Goal: Task Accomplishment & Management: Use online tool/utility

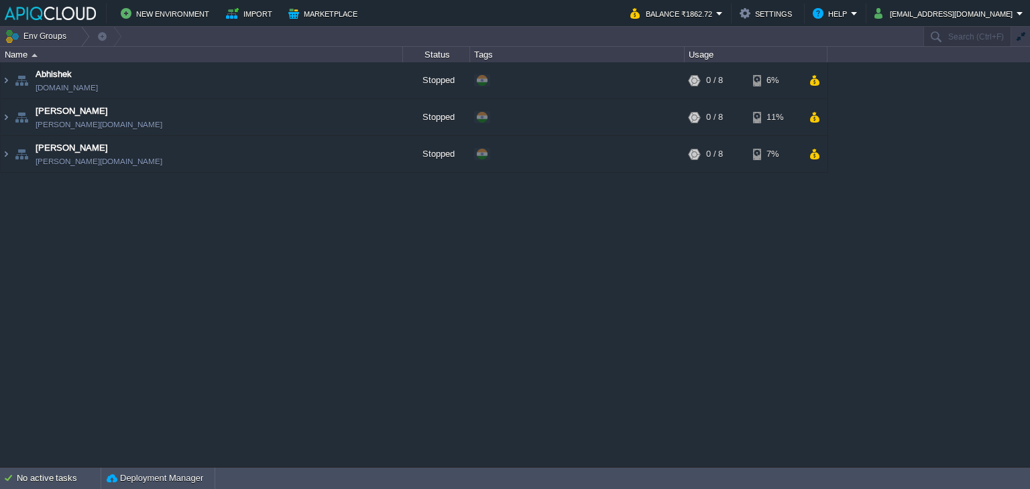
click at [620, 337] on div "Abhishek [DOMAIN_NAME] Stopped + Add to Env Group RAM 0% CPU 0% 0 / 8 6% Chaita…" at bounding box center [515, 264] width 1030 height 405
click at [252, 81] on td "Abhishek [DOMAIN_NAME]" at bounding box center [202, 80] width 402 height 37
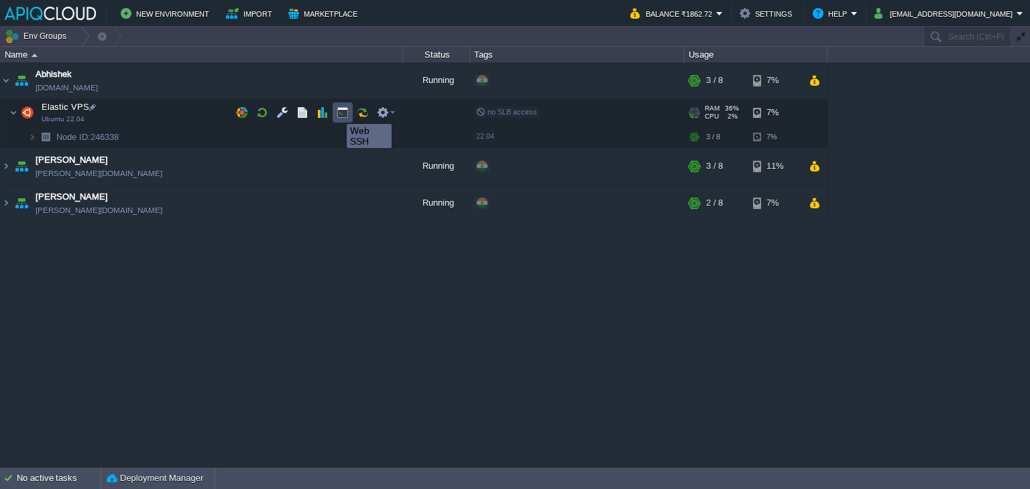
click at [338, 112] on button "button" at bounding box center [343, 113] width 12 height 12
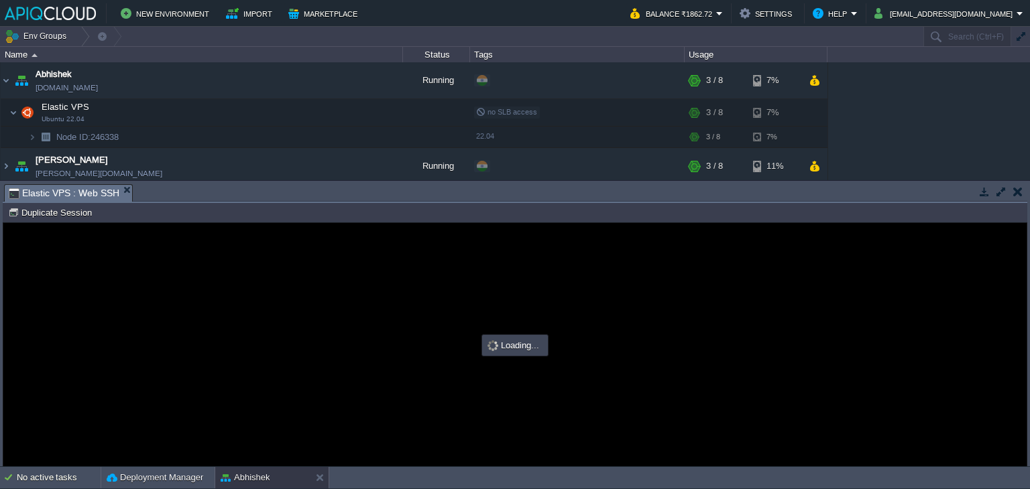
type input "#000000"
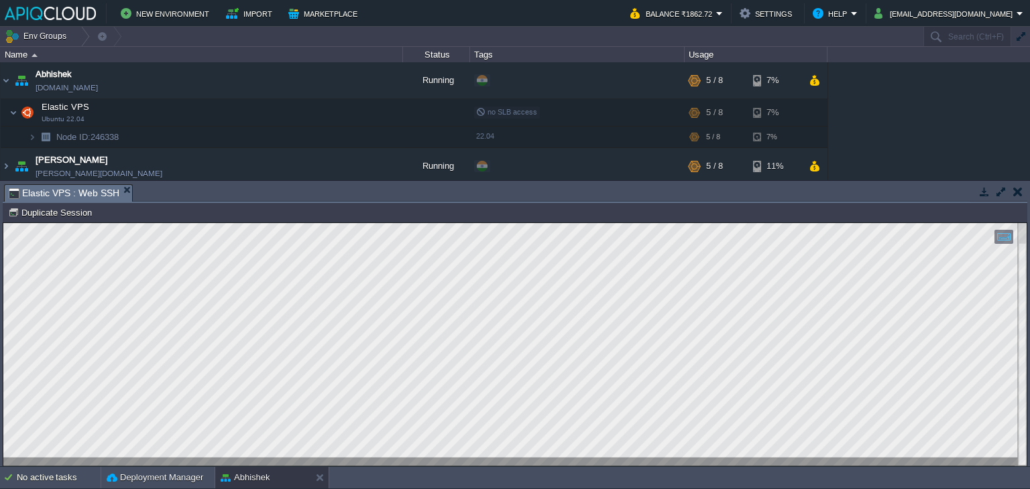
click at [1013, 186] on button "button" at bounding box center [1017, 192] width 9 height 12
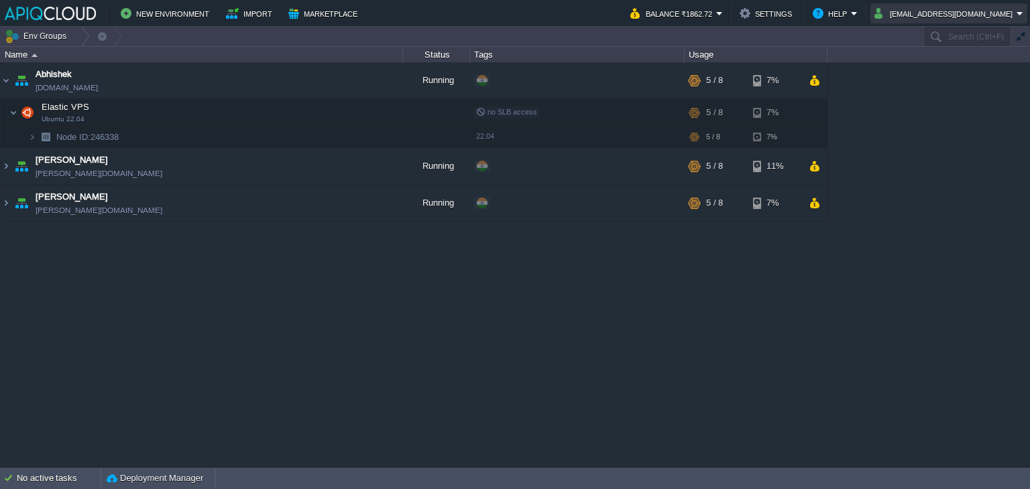
click at [955, 12] on button "[EMAIL_ADDRESS][DOMAIN_NAME]" at bounding box center [945, 13] width 142 height 16
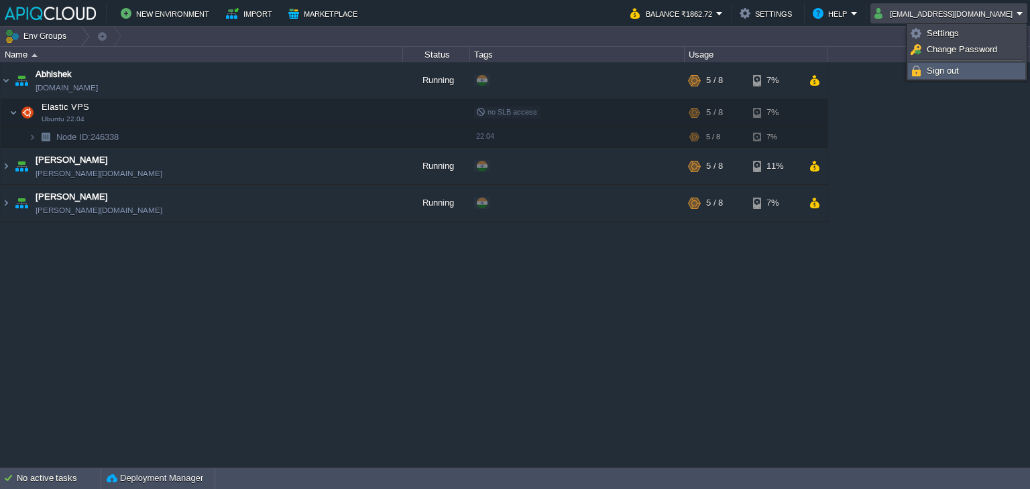
click at [932, 70] on span "Sign out" at bounding box center [943, 71] width 32 height 10
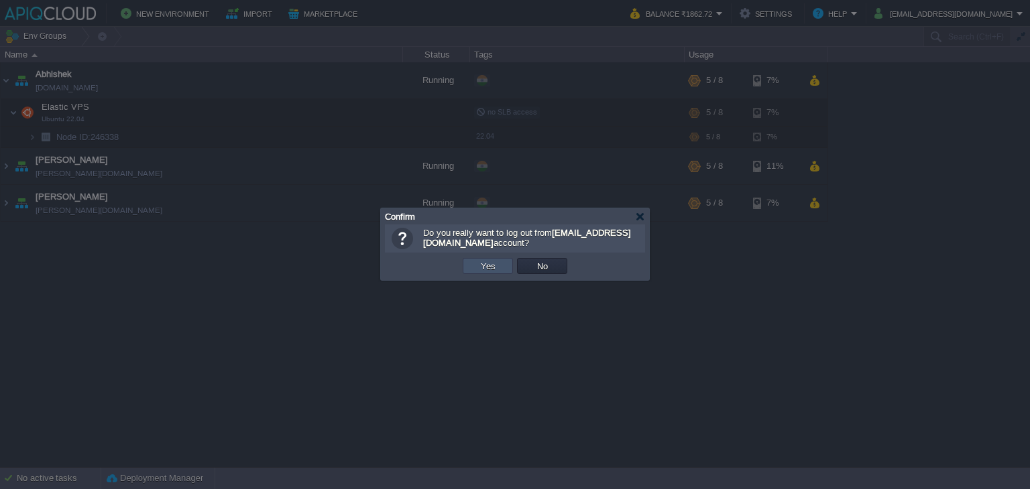
click at [487, 263] on button "Yes" at bounding box center [488, 266] width 23 height 12
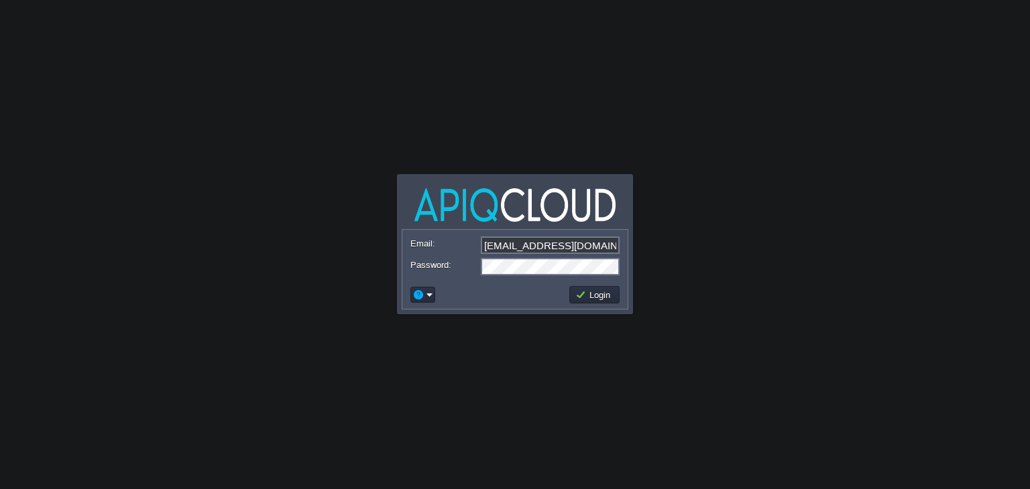
click at [518, 242] on input "[EMAIL_ADDRESS][DOMAIN_NAME]" at bounding box center [550, 245] width 139 height 17
type input "anand_famt@yahoo.co.in"
click at [594, 294] on button "Login" at bounding box center [594, 295] width 39 height 12
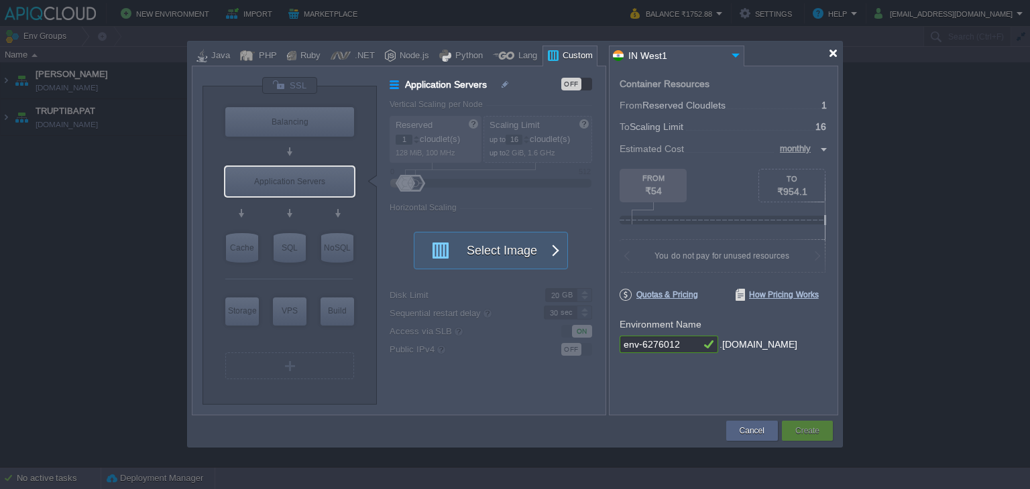
click at [833, 53] on div at bounding box center [833, 53] width 10 height 10
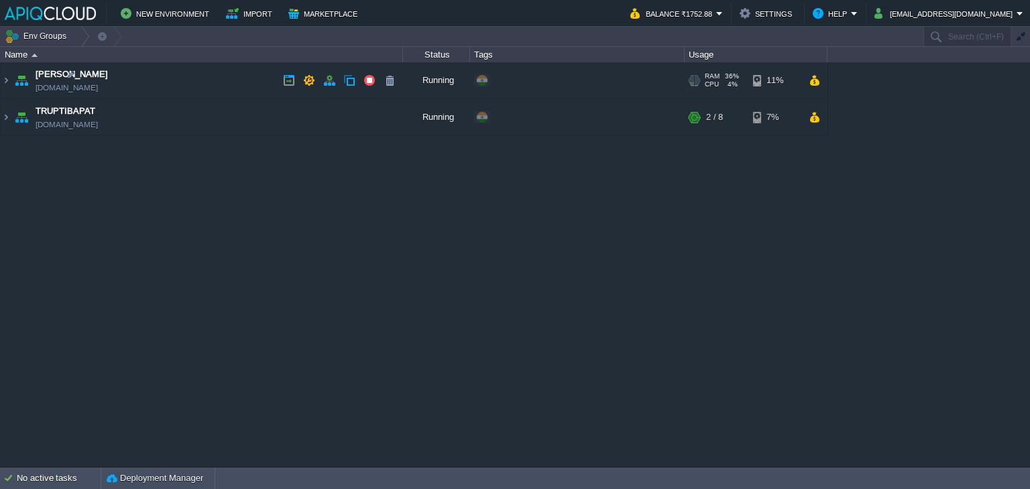
click at [266, 81] on td "Anand anand.in1.apiqcloud.com" at bounding box center [202, 80] width 402 height 37
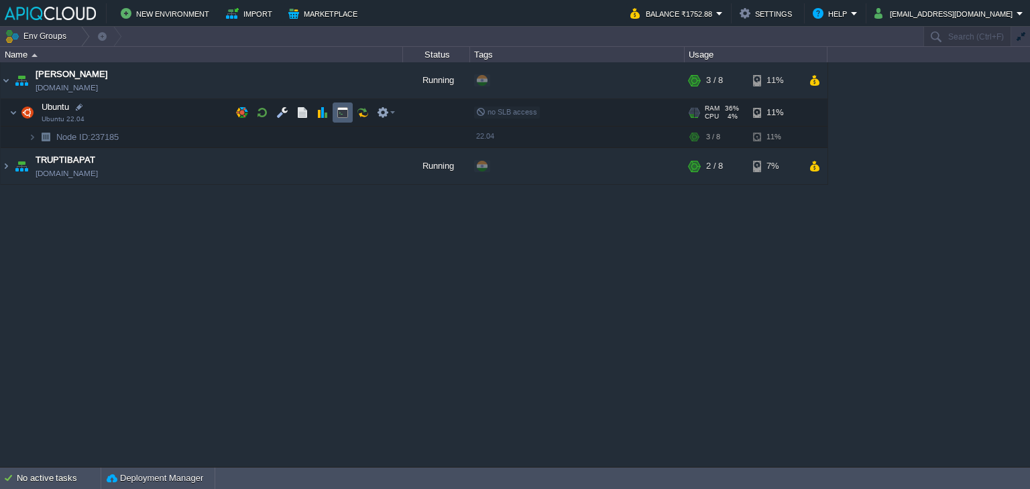
click at [348, 113] on button "button" at bounding box center [343, 113] width 12 height 12
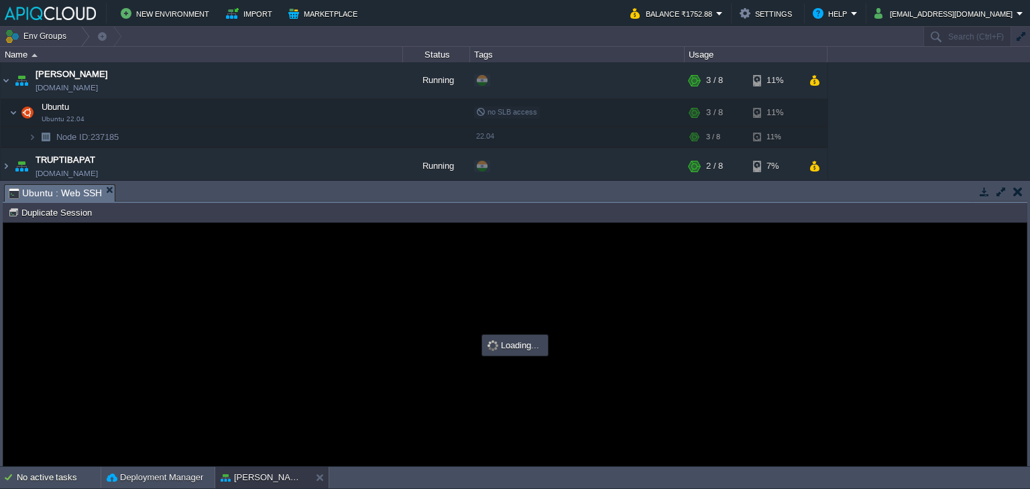
type input "#000000"
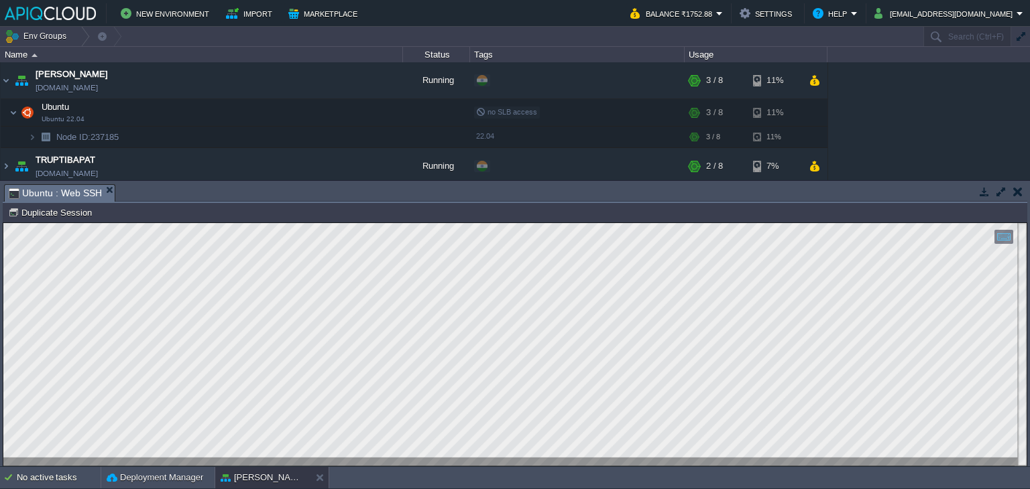
click at [1014, 192] on button "button" at bounding box center [1017, 192] width 9 height 12
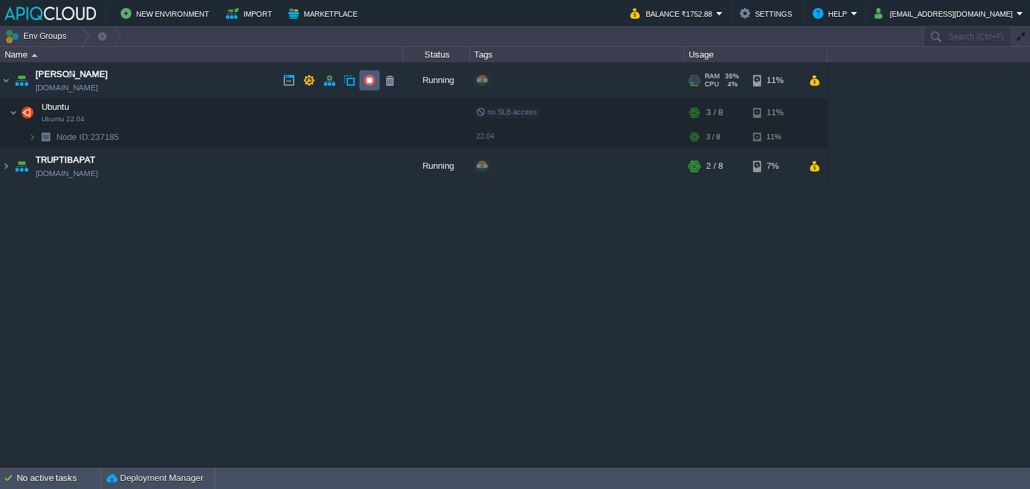
click at [373, 77] on button "button" at bounding box center [369, 80] width 12 height 12
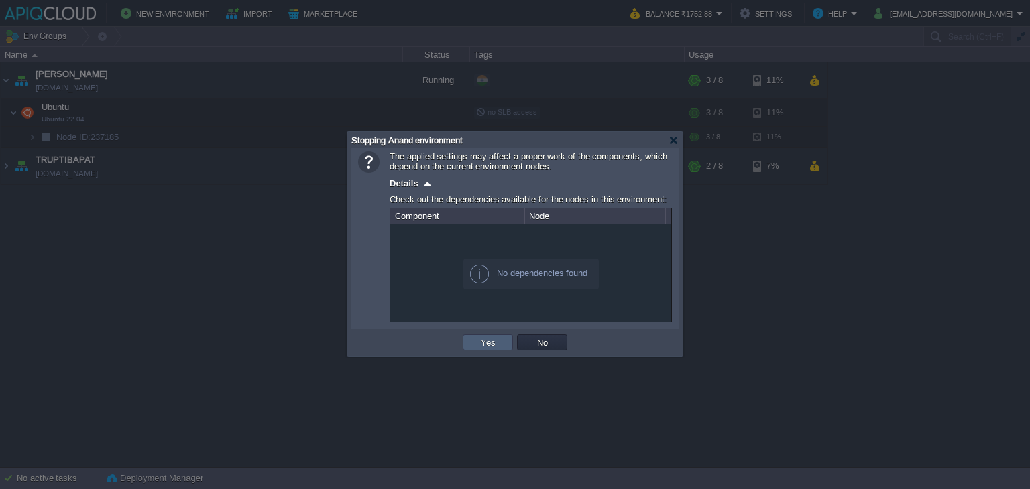
click at [490, 337] on button "Yes" at bounding box center [488, 343] width 23 height 12
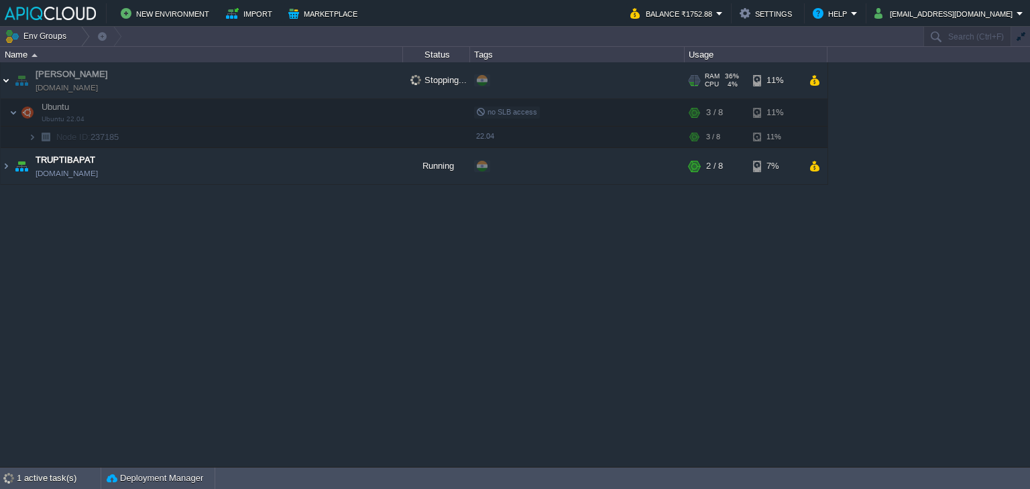
click at [8, 76] on img at bounding box center [6, 80] width 11 height 36
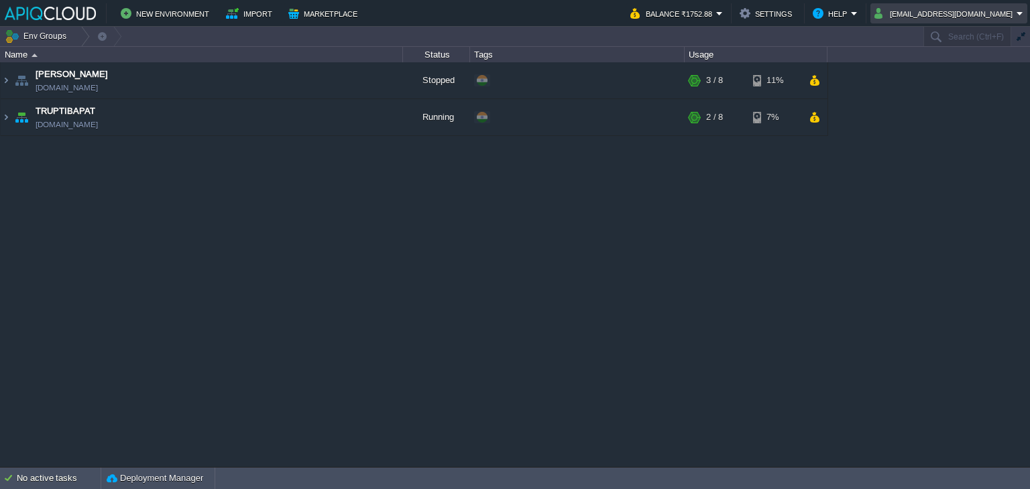
click at [921, 11] on button "[EMAIL_ADDRESS][DOMAIN_NAME]" at bounding box center [945, 13] width 142 height 16
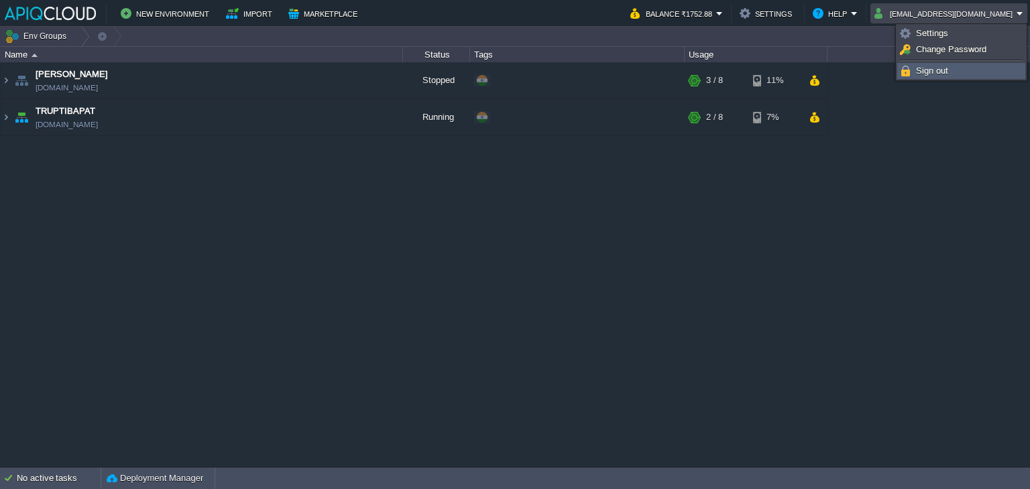
click at [941, 73] on span "Sign out" at bounding box center [932, 71] width 32 height 10
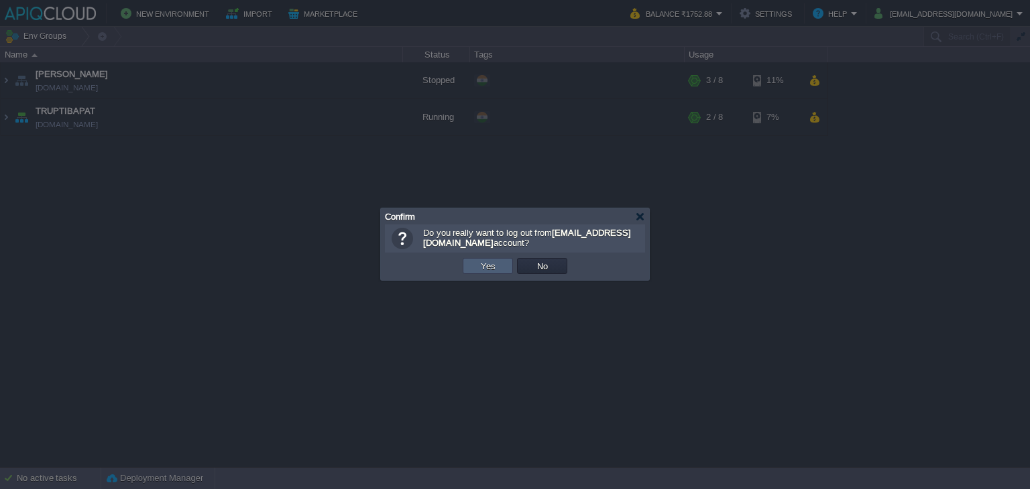
click at [464, 261] on td "Yes" at bounding box center [488, 266] width 50 height 16
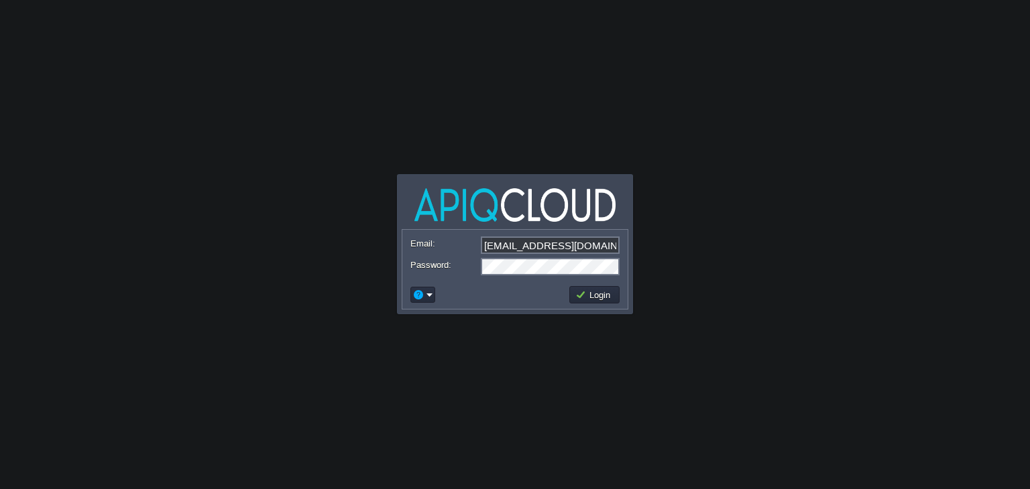
click at [566, 242] on input "anand_famt@yahoo.co.in" at bounding box center [550, 245] width 139 height 17
type input "[EMAIL_ADDRESS][DOMAIN_NAME]"
click at [597, 290] on button "Login" at bounding box center [594, 295] width 39 height 12
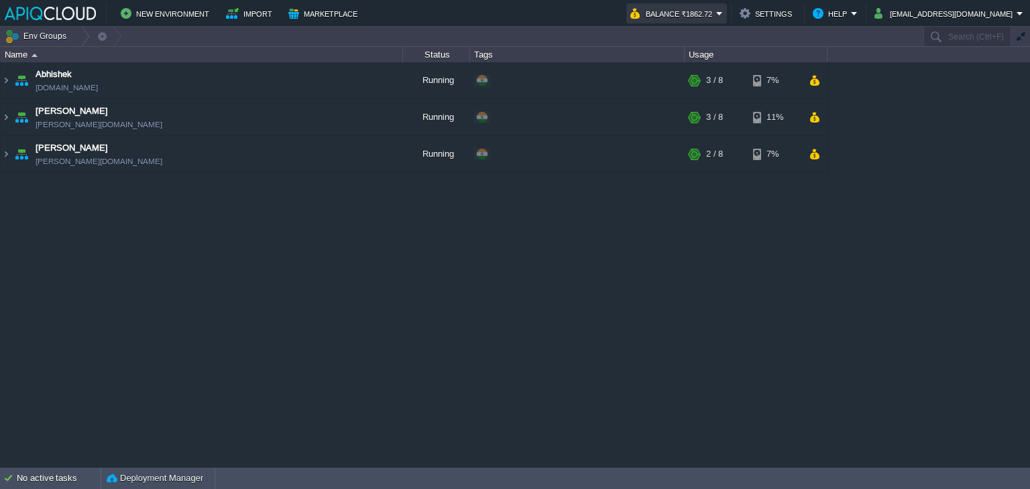
click at [716, 16] on button "Balance ₹1862.72" at bounding box center [673, 13] width 86 height 16
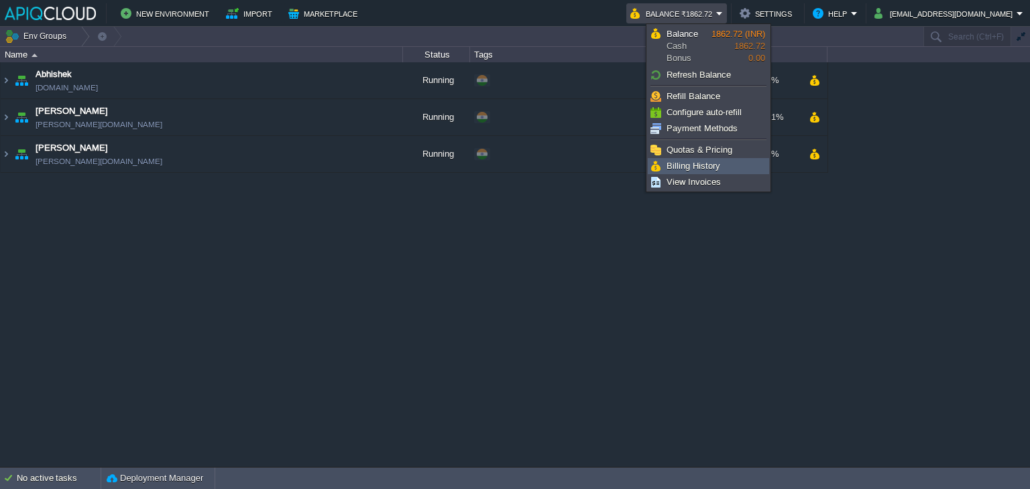
click at [711, 158] on li "Billing History" at bounding box center [708, 166] width 121 height 16
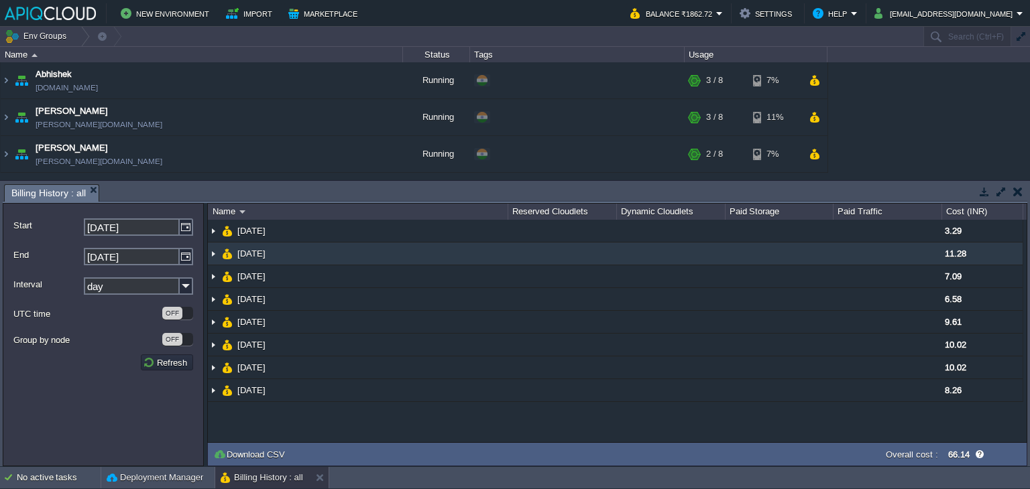
click at [213, 260] on img at bounding box center [213, 254] width 11 height 22
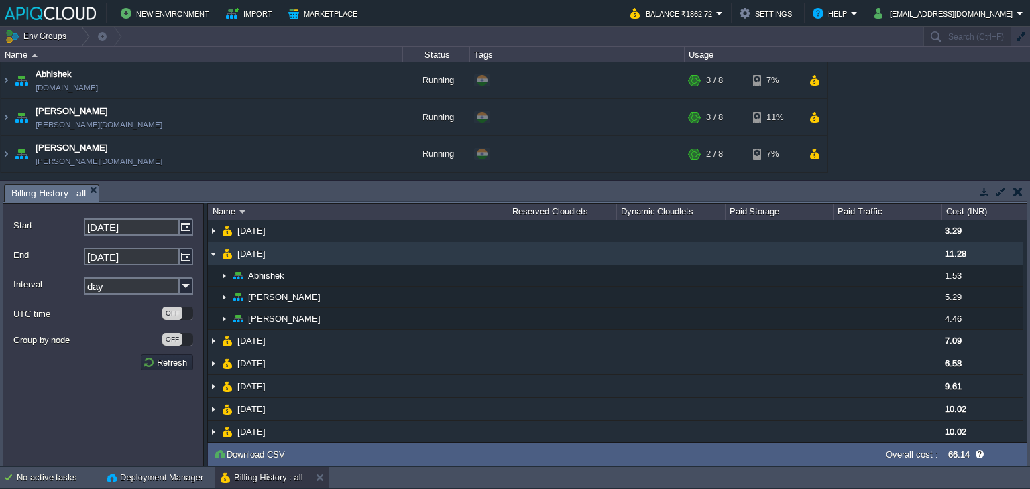
click at [212, 257] on img at bounding box center [213, 254] width 11 height 22
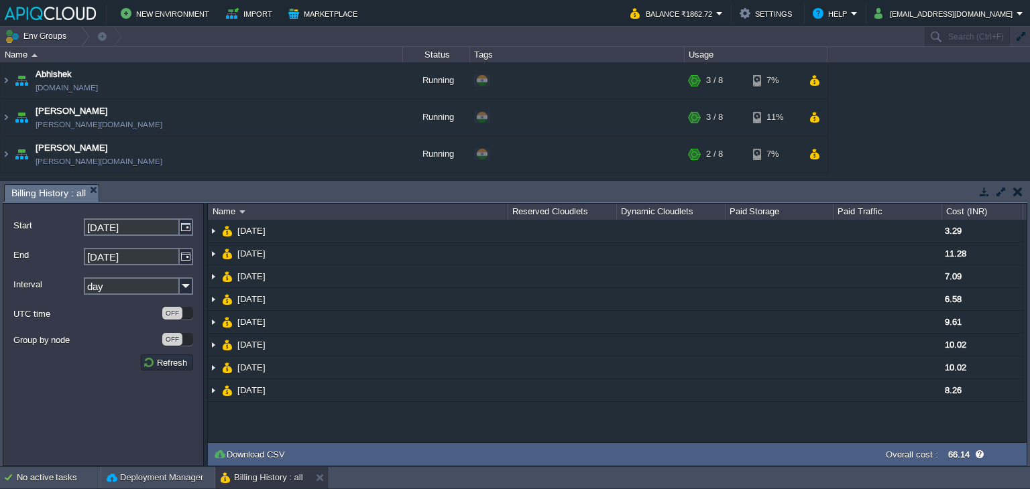
click at [1019, 196] on button "button" at bounding box center [1017, 192] width 9 height 12
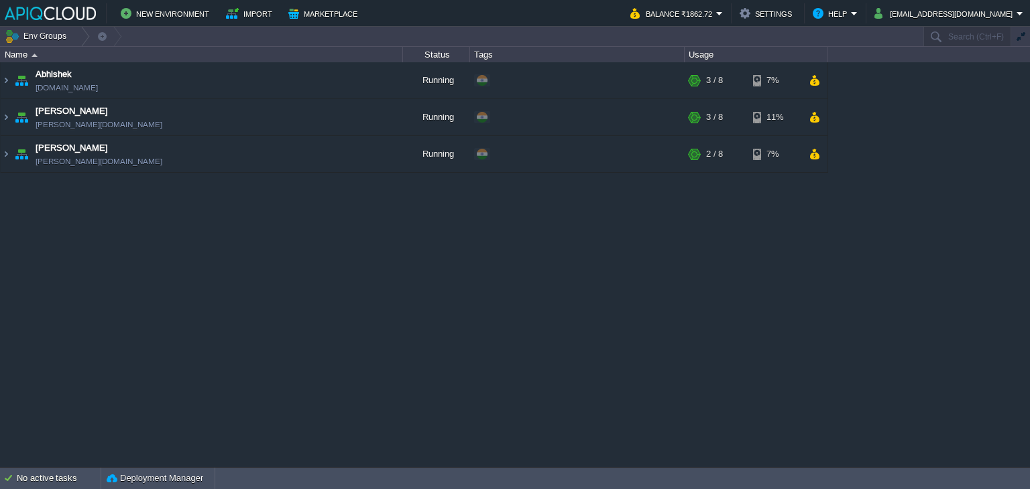
click at [583, 298] on div "Abhishek abhishek.in1.apiqcloud.com Running + Add to Env Group RAM 36% CPU 1% 3…" at bounding box center [515, 264] width 1030 height 405
click at [936, 10] on button "[EMAIL_ADDRESS][DOMAIN_NAME]" at bounding box center [945, 13] width 142 height 16
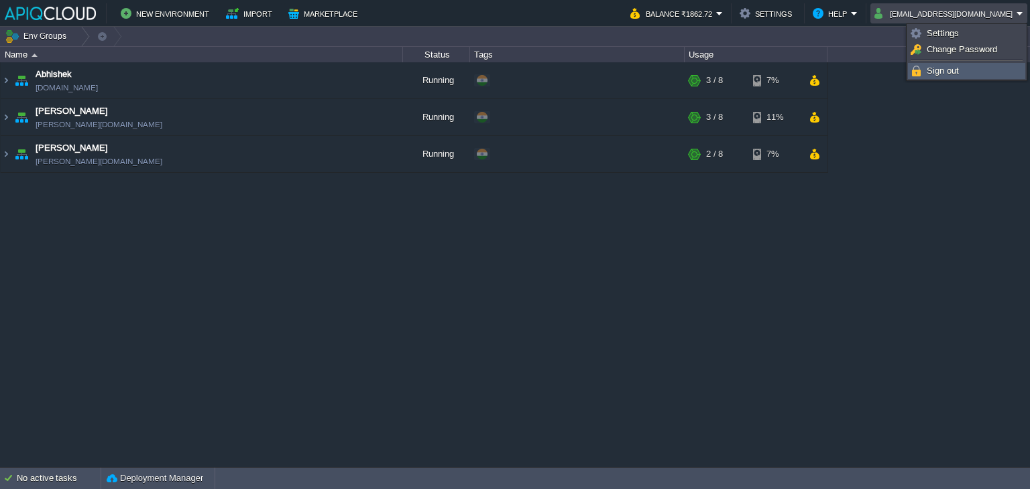
click at [936, 66] on span "Sign out" at bounding box center [943, 71] width 32 height 10
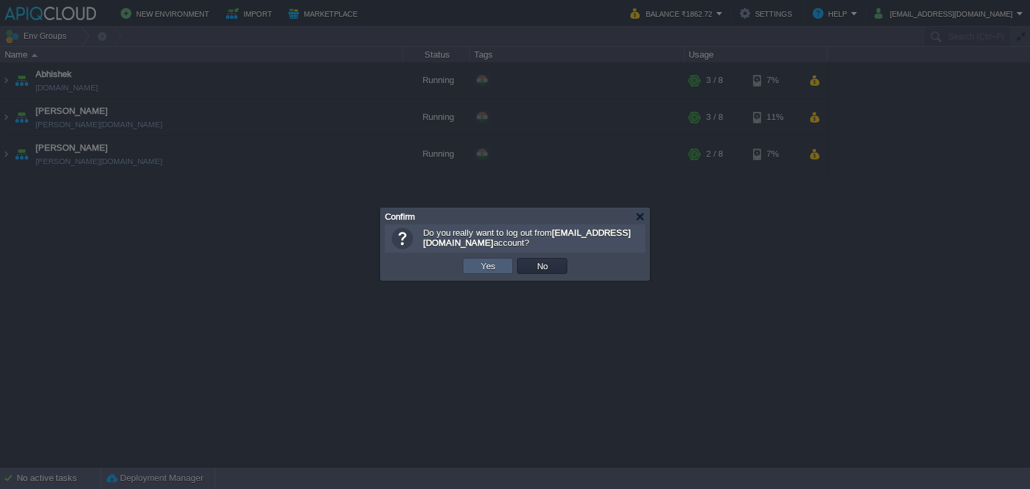
click at [494, 262] on button "Yes" at bounding box center [488, 266] width 23 height 12
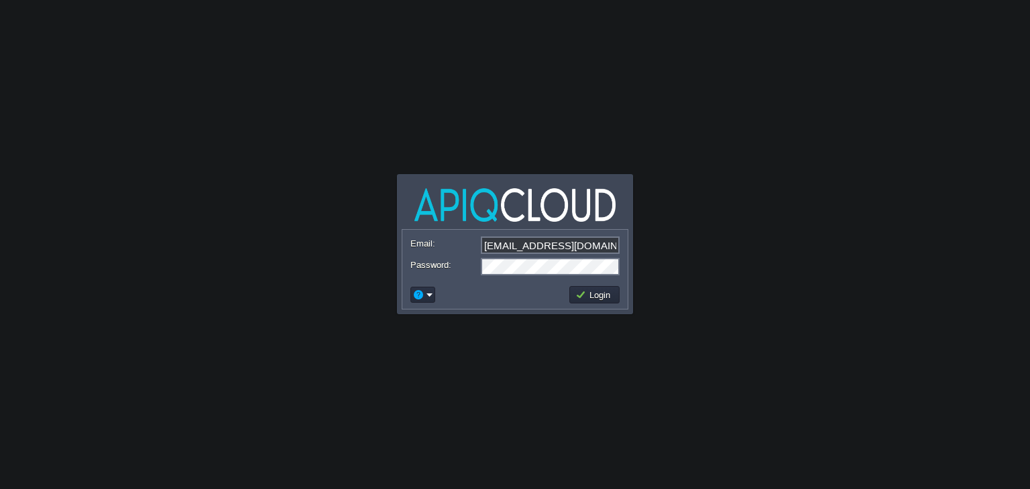
click at [544, 242] on input "[EMAIL_ADDRESS][DOMAIN_NAME]" at bounding box center [550, 245] width 139 height 17
type input "anand_famt@yahoo.co.in"
click at [614, 292] on td "Login" at bounding box center [594, 294] width 50 height 17
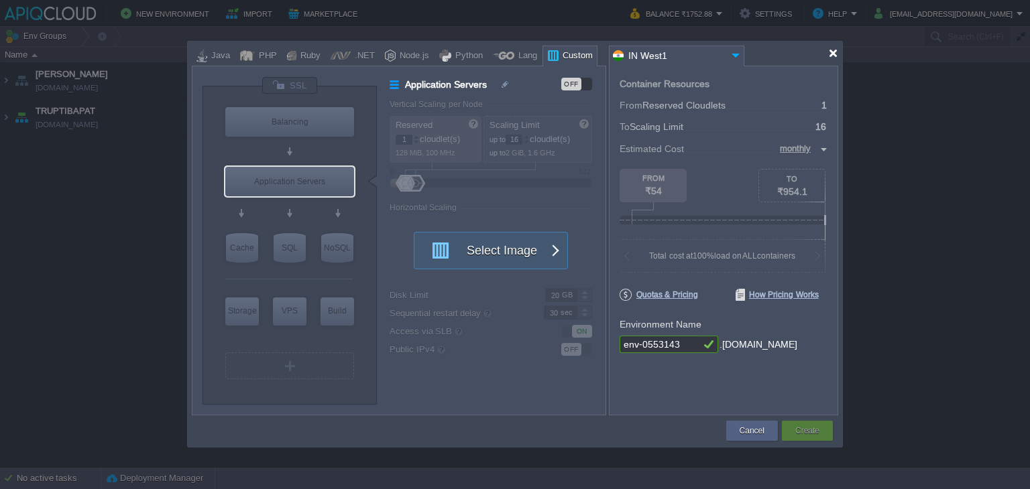
click at [830, 52] on div at bounding box center [833, 53] width 10 height 10
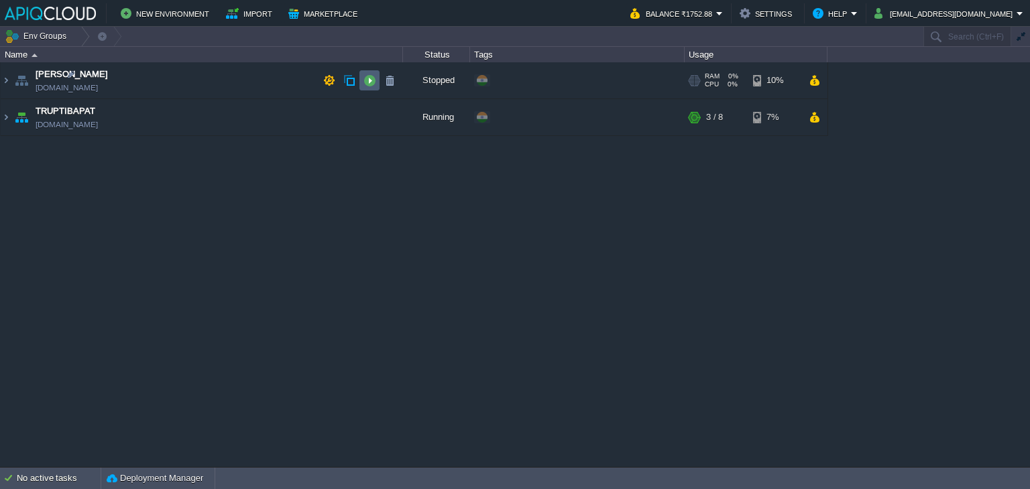
click at [370, 76] on button "button" at bounding box center [369, 80] width 12 height 12
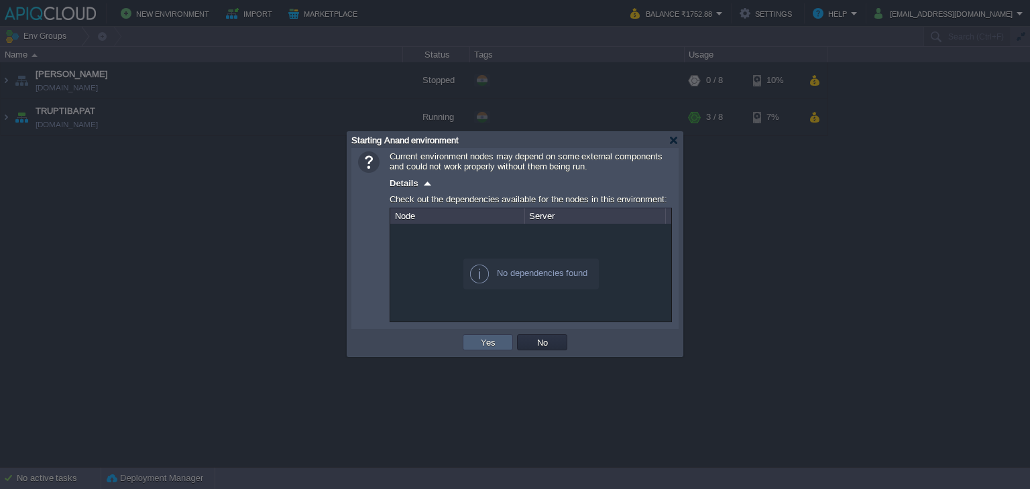
click at [487, 344] on button "Yes" at bounding box center [488, 343] width 23 height 12
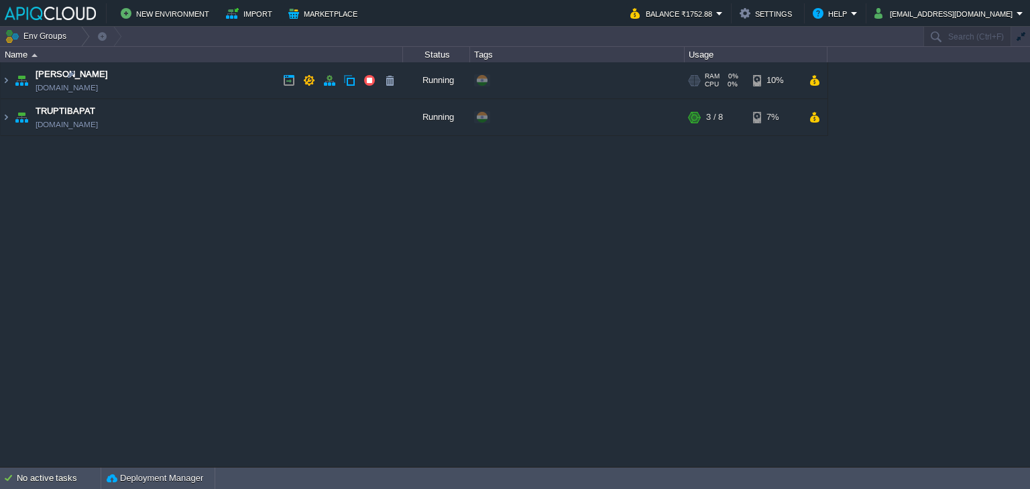
click at [195, 78] on td "Anand anand.in1.apiqcloud.com" at bounding box center [202, 80] width 402 height 37
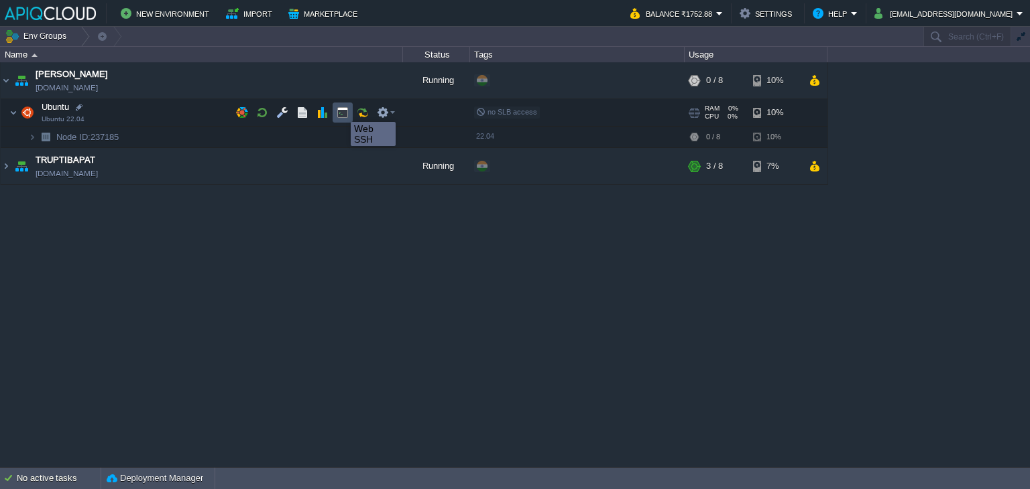
click at [341, 110] on button "button" at bounding box center [343, 113] width 12 height 12
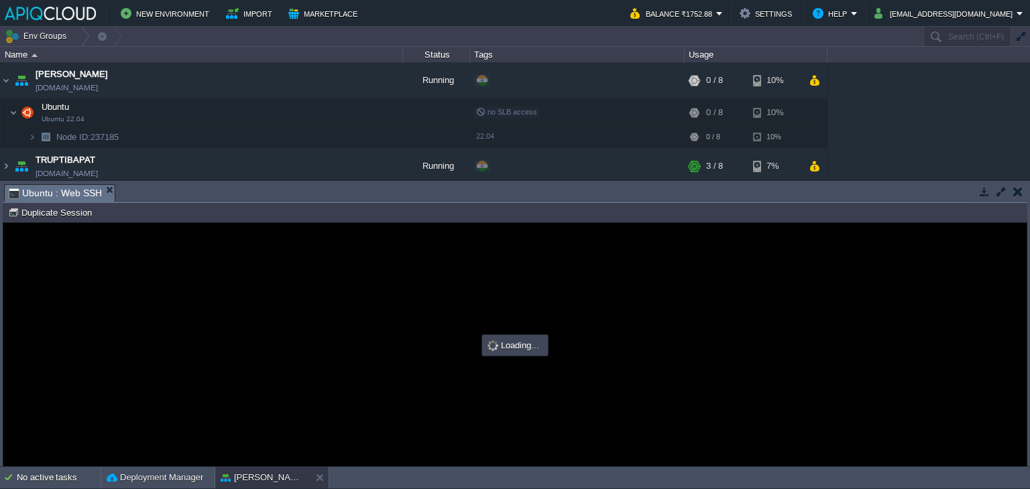
type input "#000000"
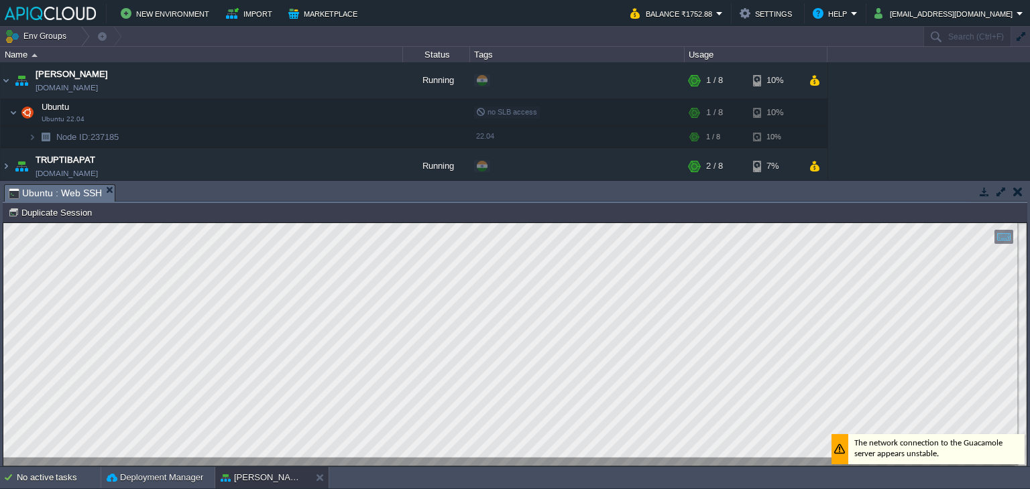
click at [3, 223] on html "Copy: Ctrl + Shift + C Paste: Ctrl + V Settings: Ctrl + Shift + Alt 0" at bounding box center [514, 223] width 1023 height 0
click at [1019, 190] on button "button" at bounding box center [1017, 192] width 9 height 12
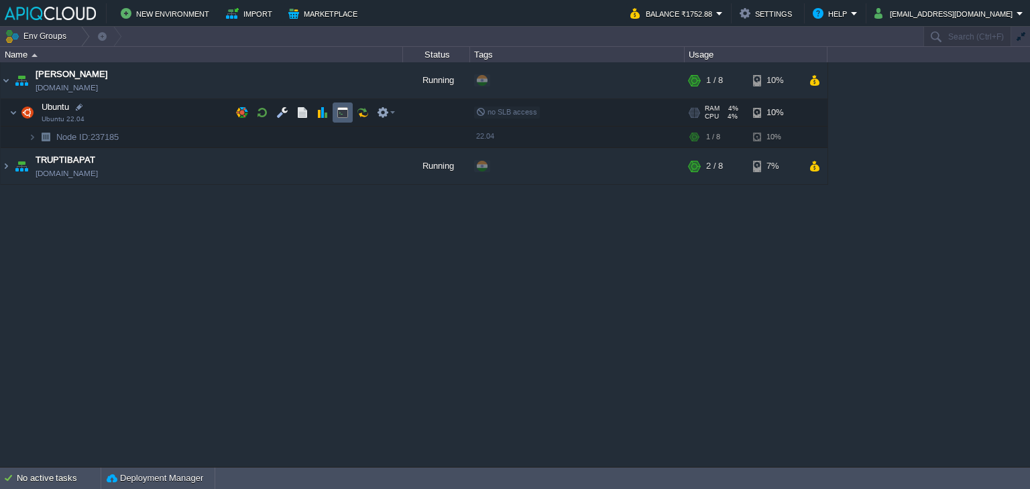
click at [347, 112] on button "button" at bounding box center [343, 113] width 12 height 12
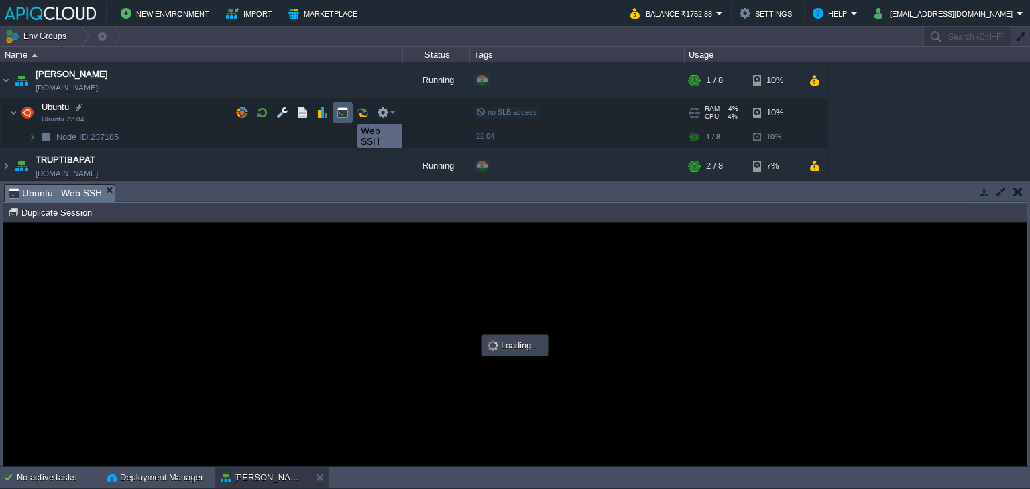
type input "#000000"
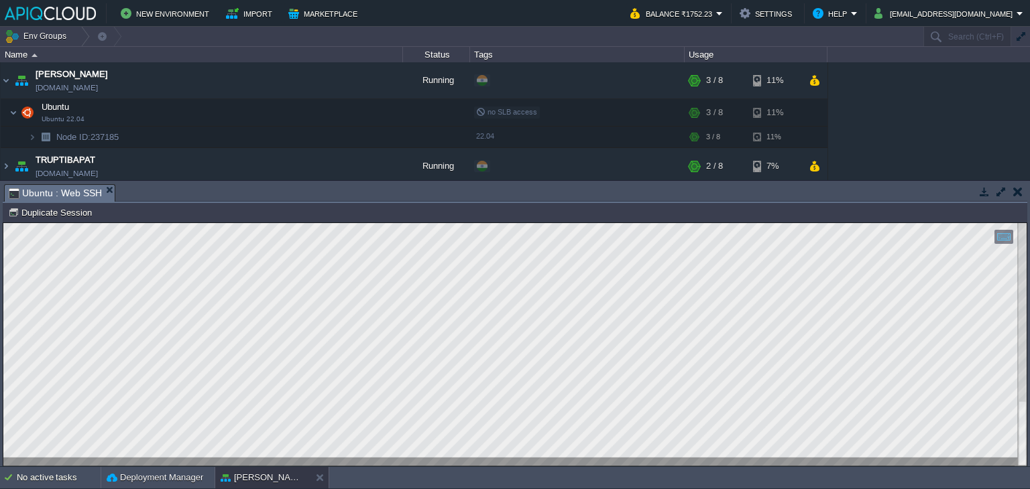
click at [1019, 188] on button "button" at bounding box center [1017, 192] width 9 height 12
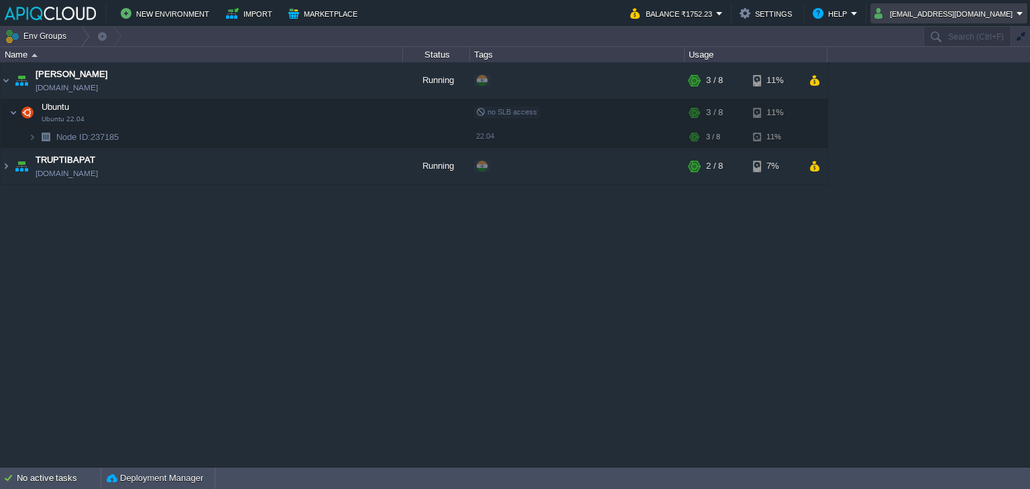
click at [947, 14] on button "[EMAIL_ADDRESS][DOMAIN_NAME]" at bounding box center [945, 13] width 142 height 16
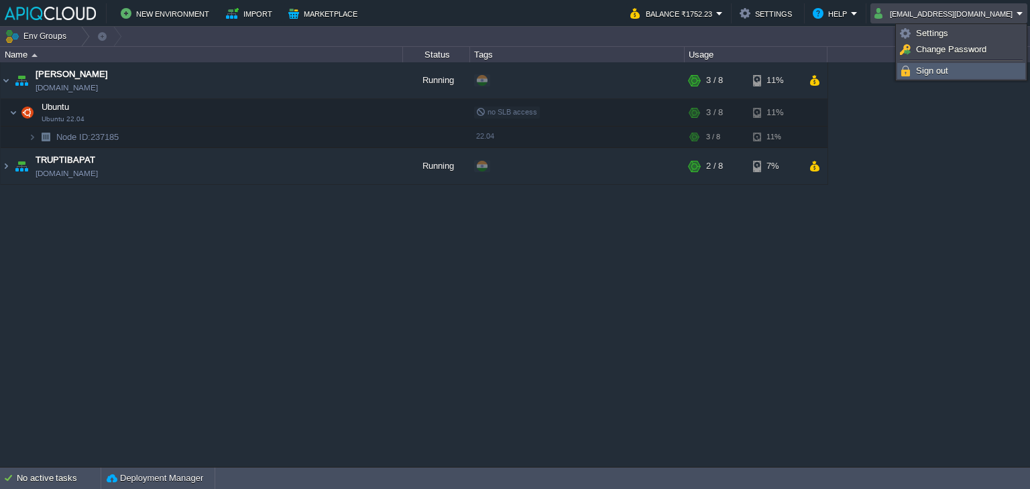
click at [935, 76] on link "Sign out" at bounding box center [961, 71] width 127 height 15
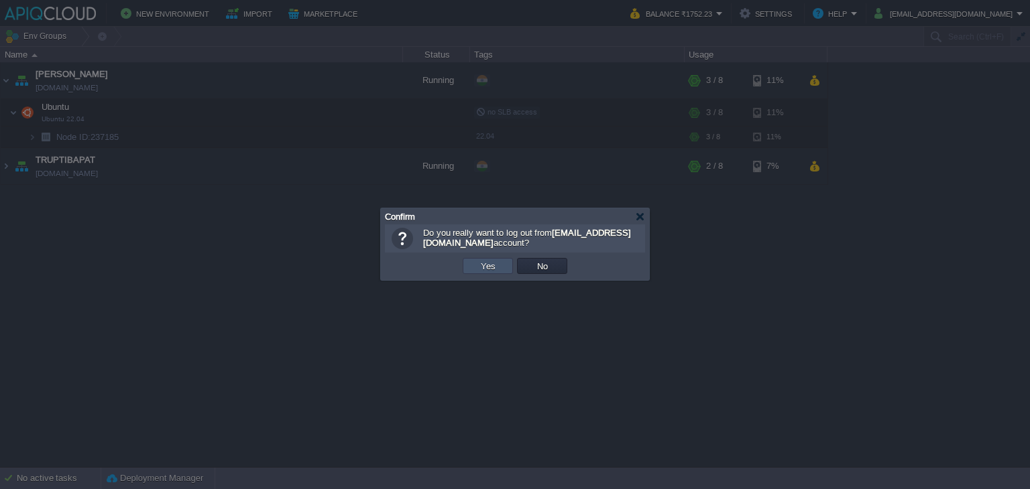
click at [478, 262] on button "Yes" at bounding box center [488, 266] width 23 height 12
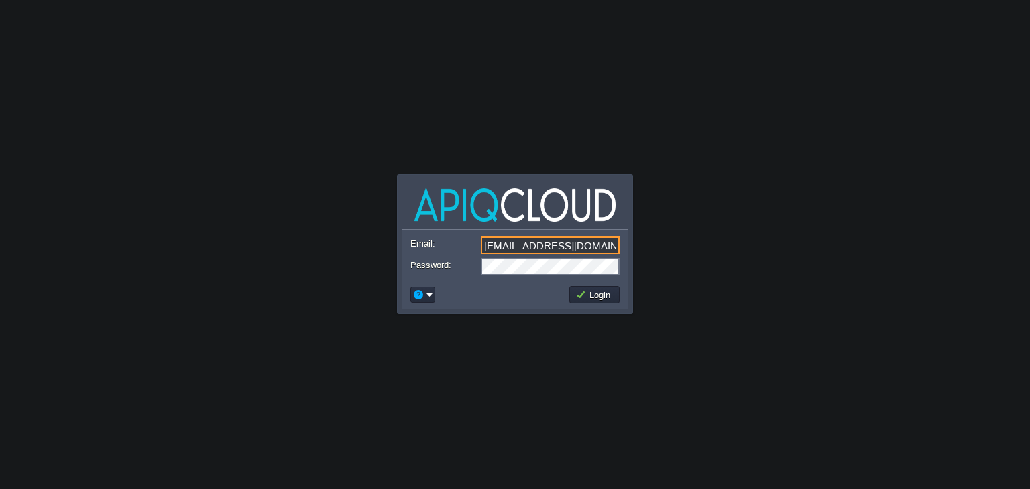
click at [514, 249] on input "[EMAIL_ADDRESS][DOMAIN_NAME]" at bounding box center [550, 245] width 139 height 17
type input "[EMAIL_ADDRESS][DOMAIN_NAME]"
click at [593, 303] on td "Login" at bounding box center [594, 294] width 50 height 17
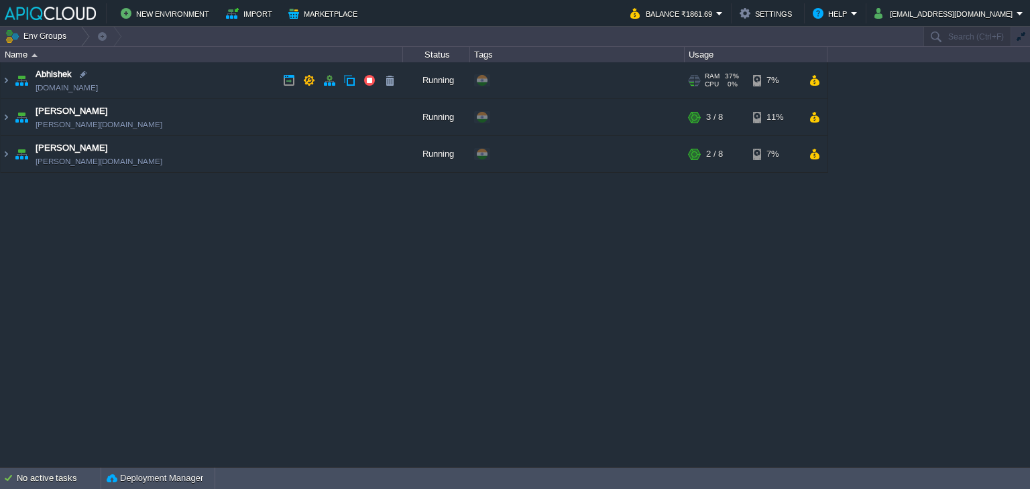
click at [217, 82] on td "Abhishek [DOMAIN_NAME]" at bounding box center [202, 80] width 402 height 37
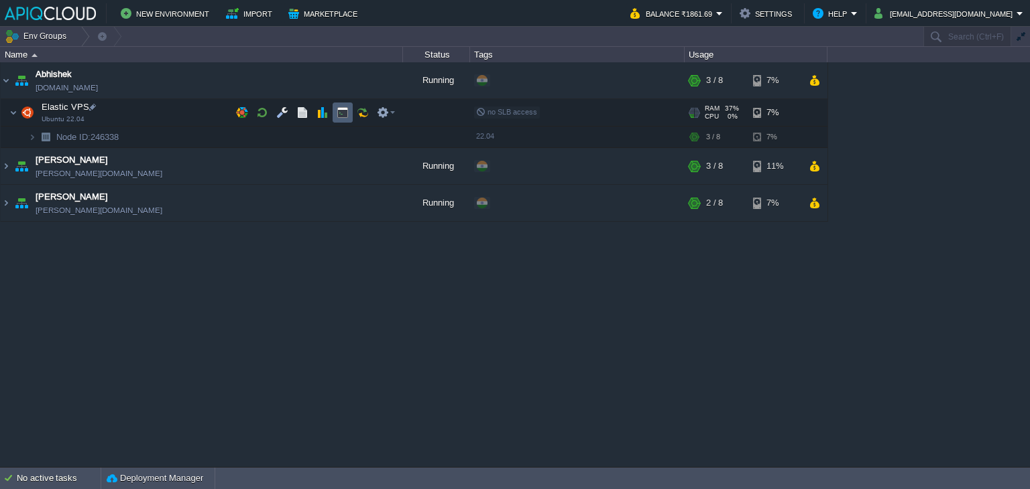
click at [338, 116] on button "button" at bounding box center [343, 113] width 12 height 12
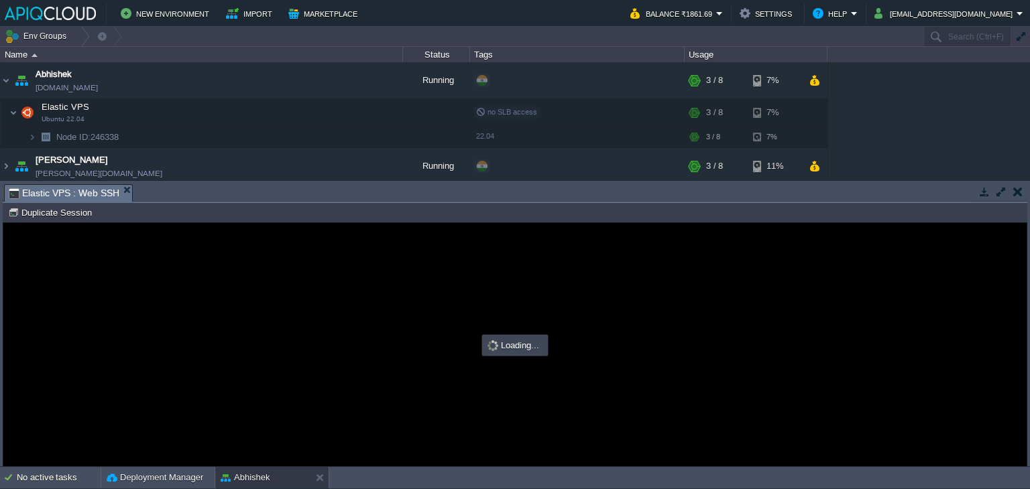
type input "#000000"
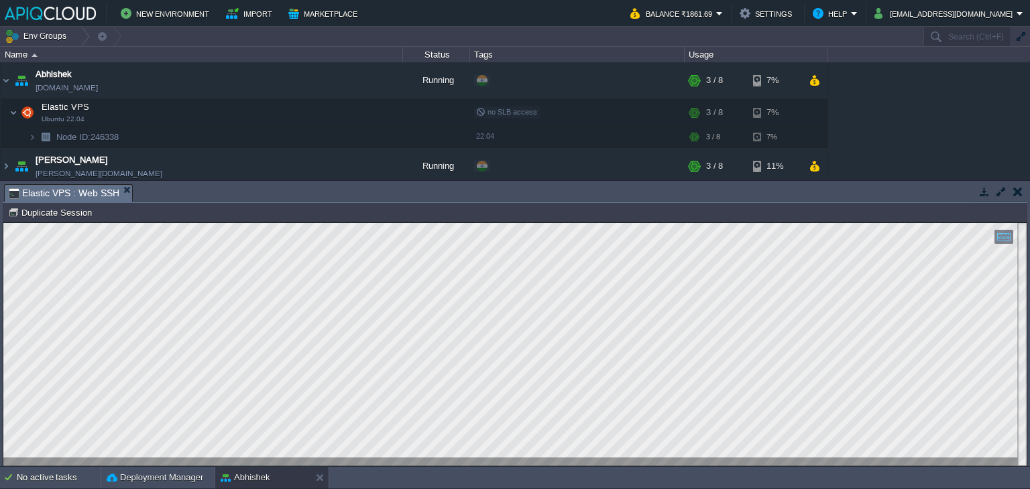
click at [1016, 186] on button "button" at bounding box center [1017, 192] width 9 height 12
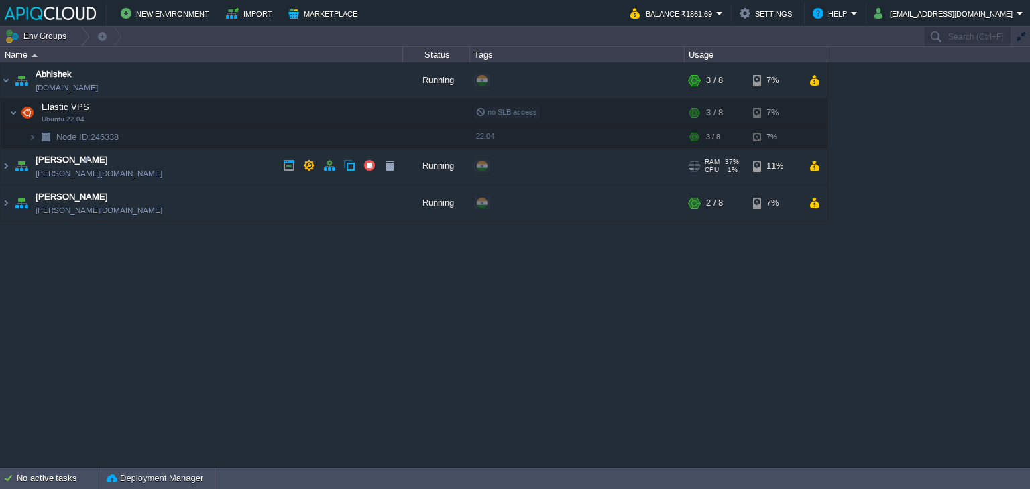
click at [194, 172] on td "Chaitanya [DOMAIN_NAME]" at bounding box center [202, 166] width 402 height 37
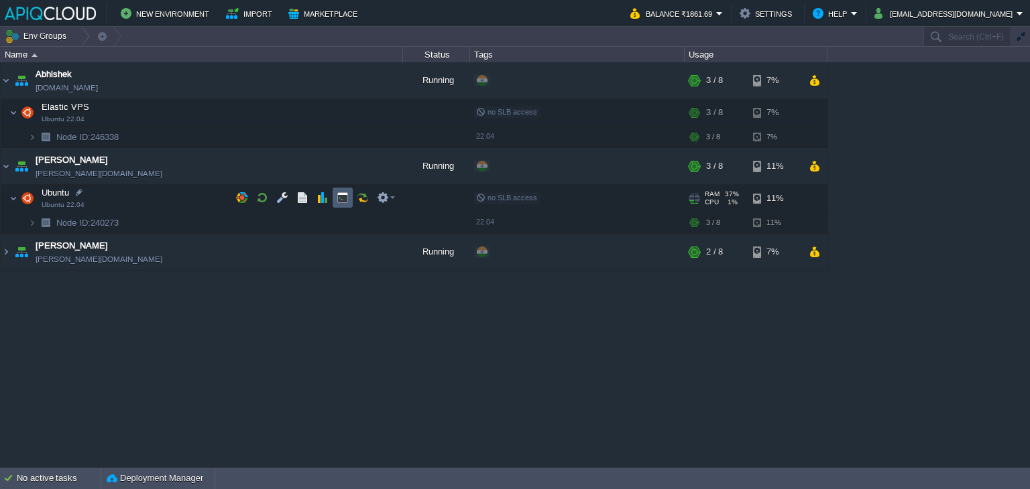
click at [343, 196] on button "button" at bounding box center [343, 198] width 12 height 12
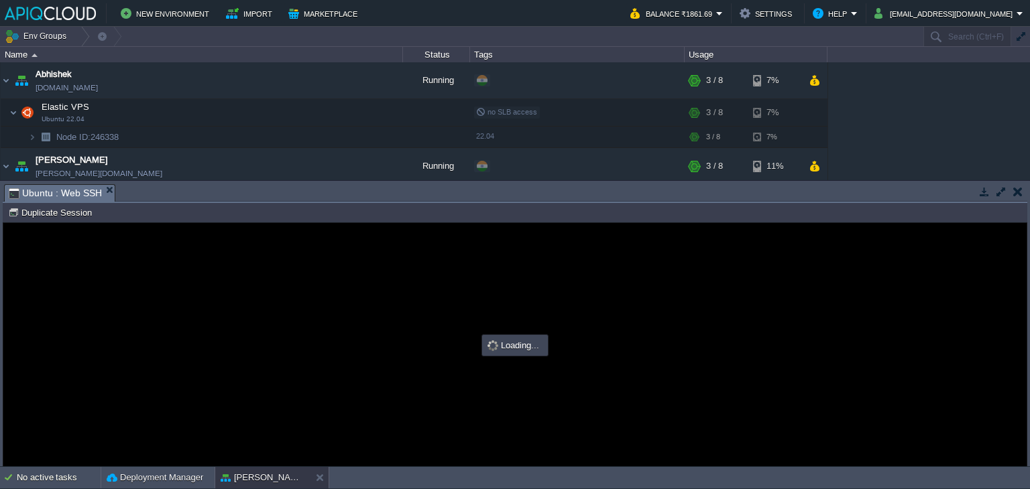
type input "#000000"
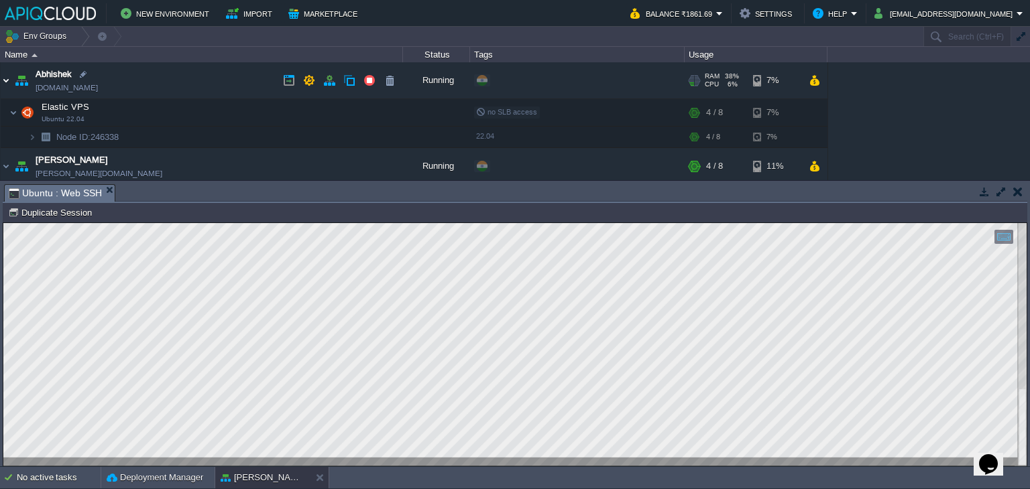
click at [8, 78] on img at bounding box center [6, 80] width 11 height 36
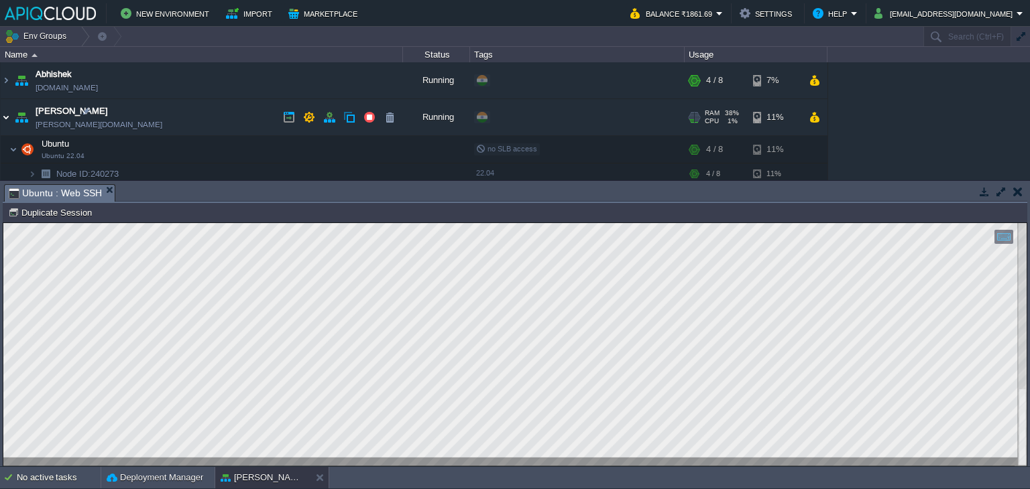
click at [5, 114] on img at bounding box center [6, 117] width 11 height 36
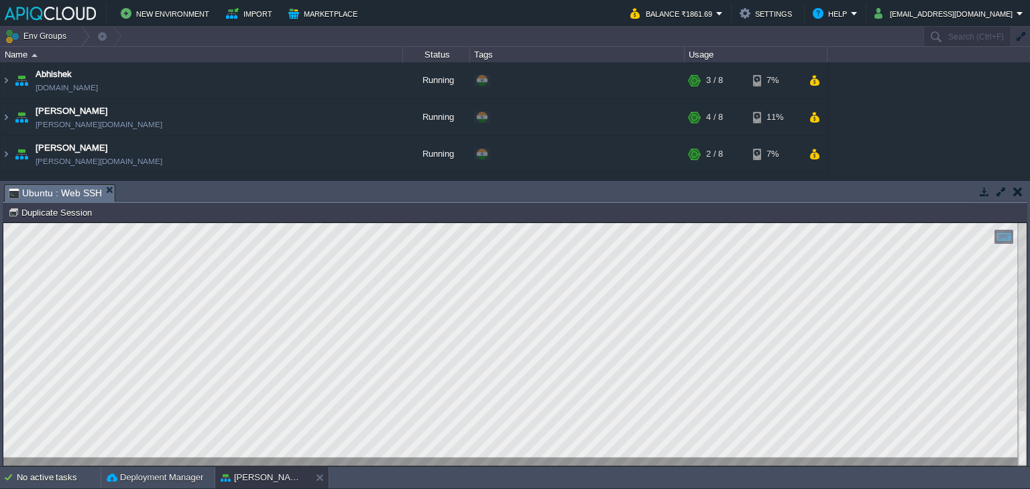
click at [1016, 192] on button "button" at bounding box center [1017, 192] width 9 height 12
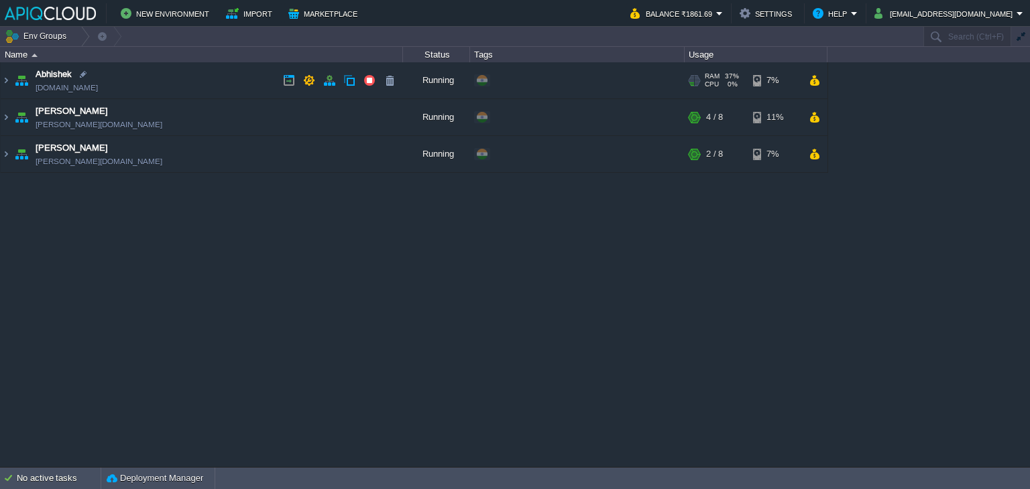
click at [236, 81] on td "Abhishek [DOMAIN_NAME]" at bounding box center [202, 80] width 402 height 37
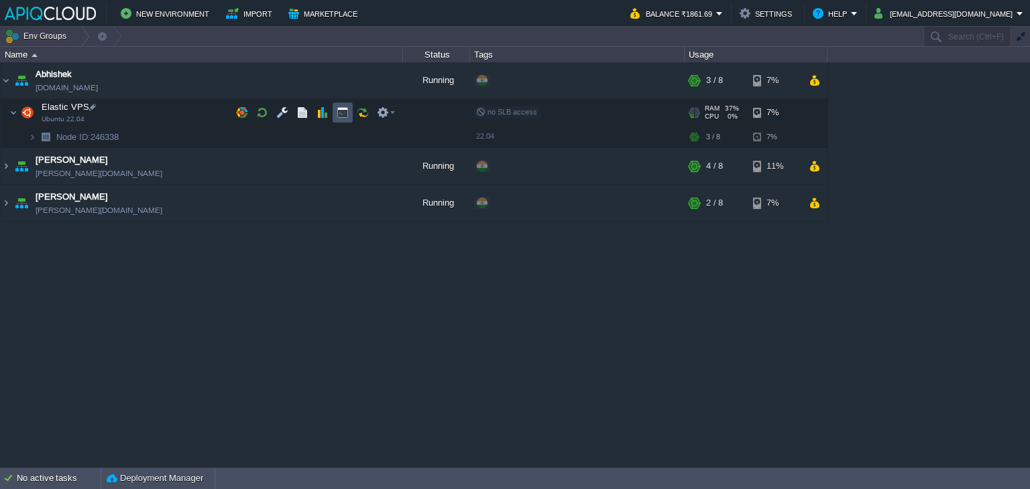
click at [347, 115] on button "button" at bounding box center [343, 113] width 12 height 12
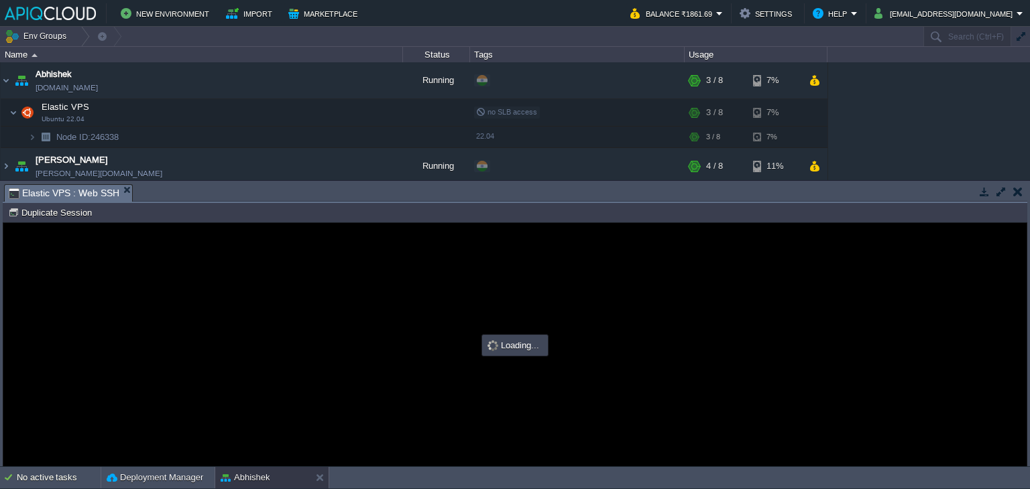
type input "#000000"
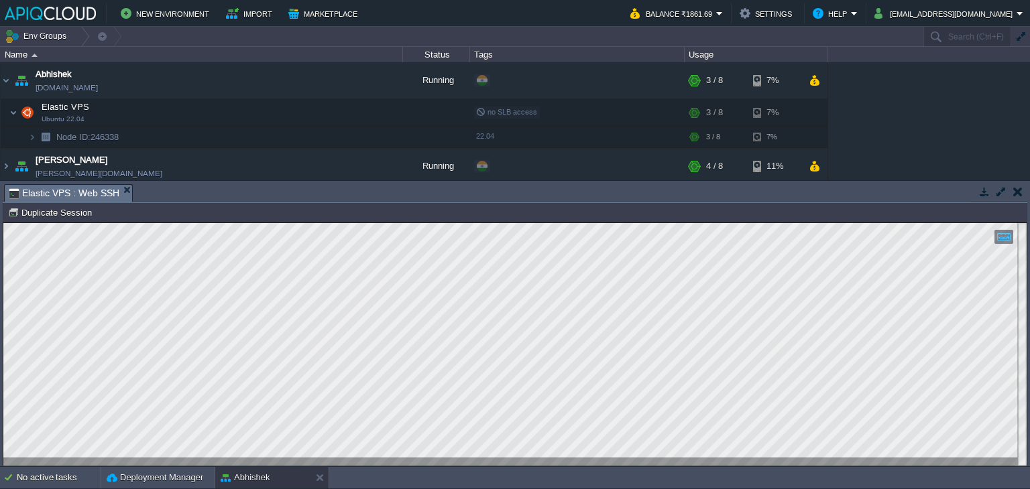
click at [1019, 193] on button "button" at bounding box center [1017, 192] width 9 height 12
